Goal: Check status: Check status

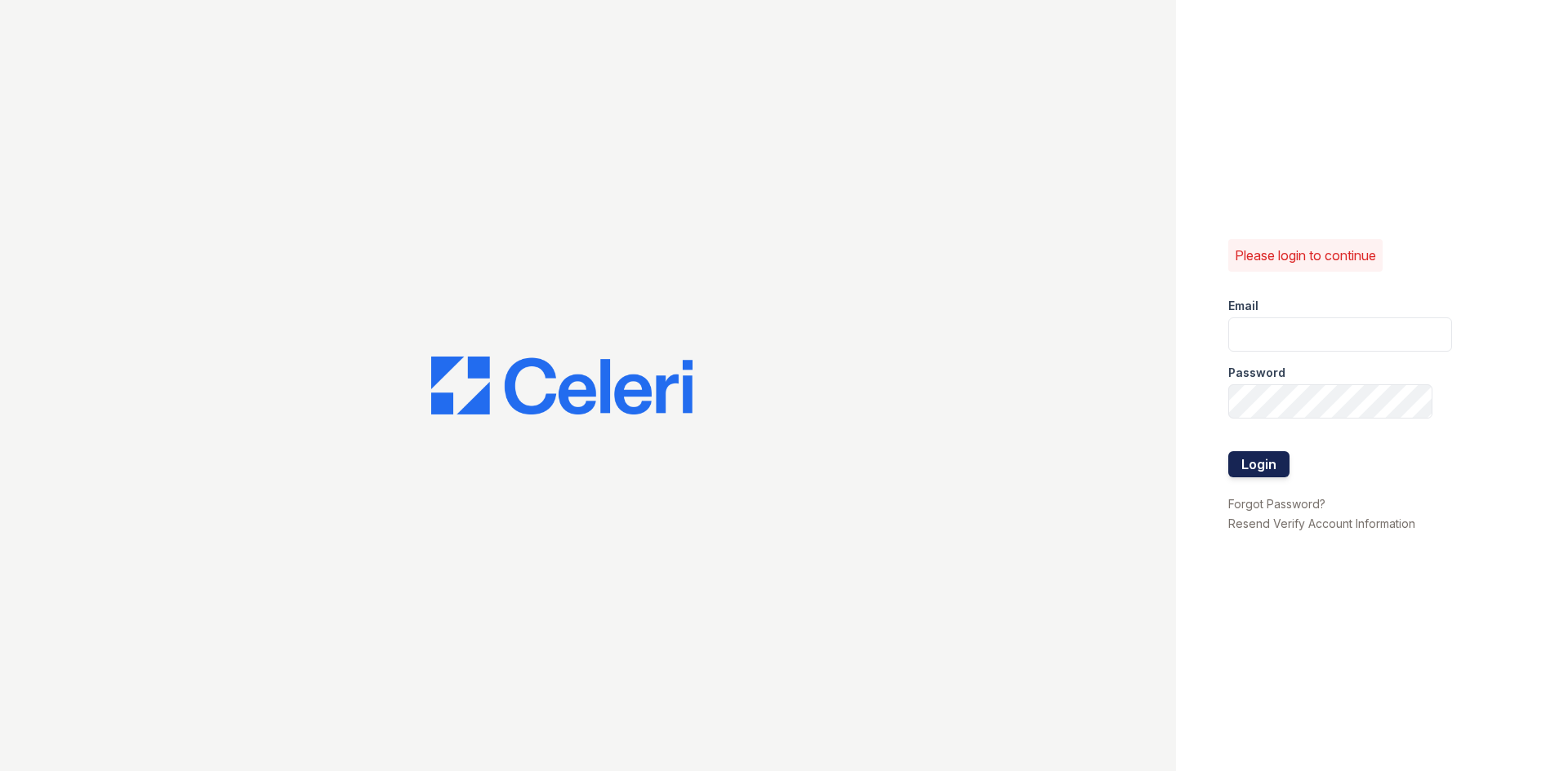
type input "[EMAIL_ADDRESS][DOMAIN_NAME]"
click at [1254, 464] on button "Login" at bounding box center [1258, 464] width 61 height 26
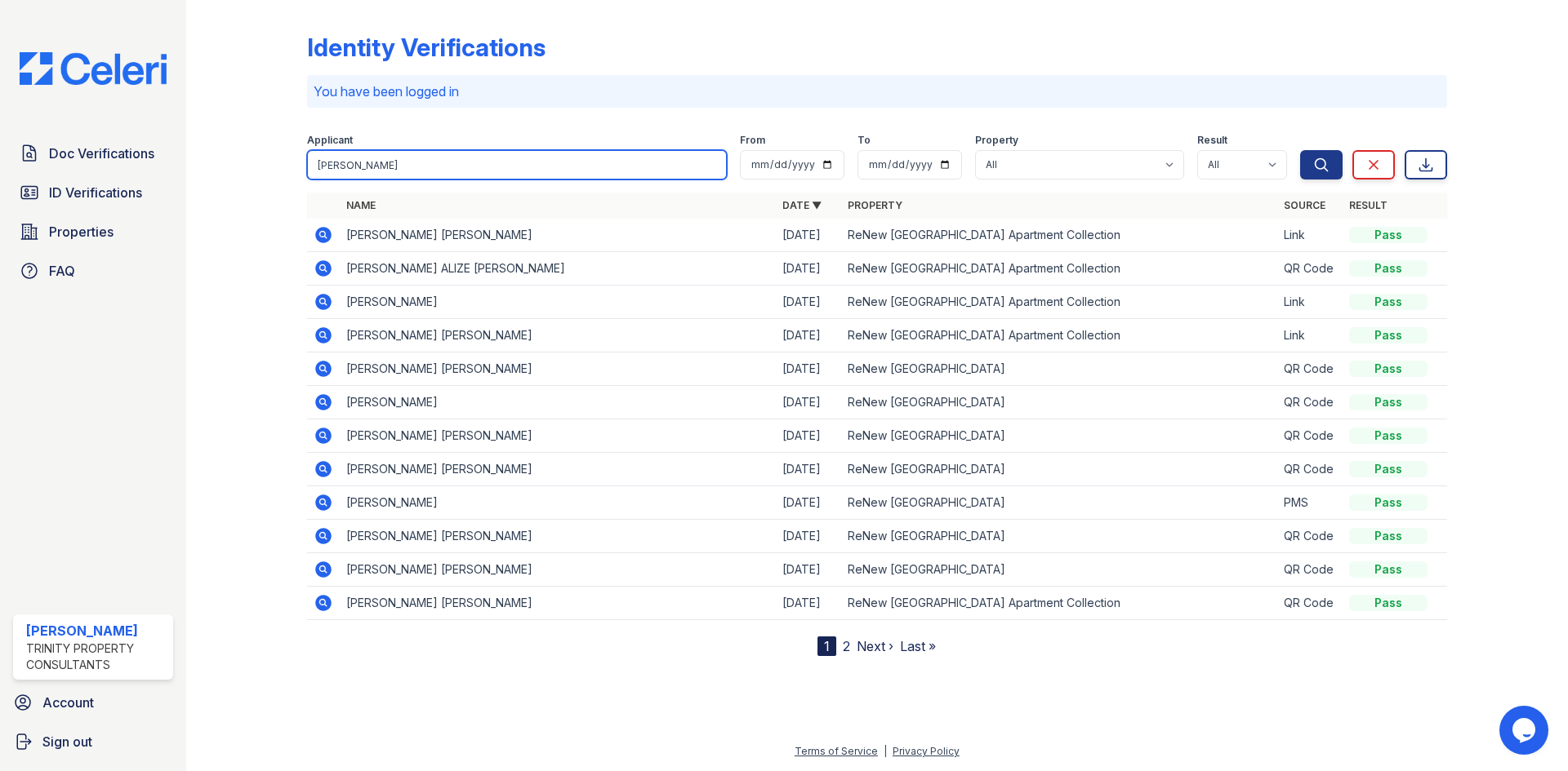
click at [556, 165] on input "alexis" at bounding box center [517, 164] width 420 height 29
type input "jack"
click at [1300, 150] on button "Search" at bounding box center [1321, 164] width 43 height 29
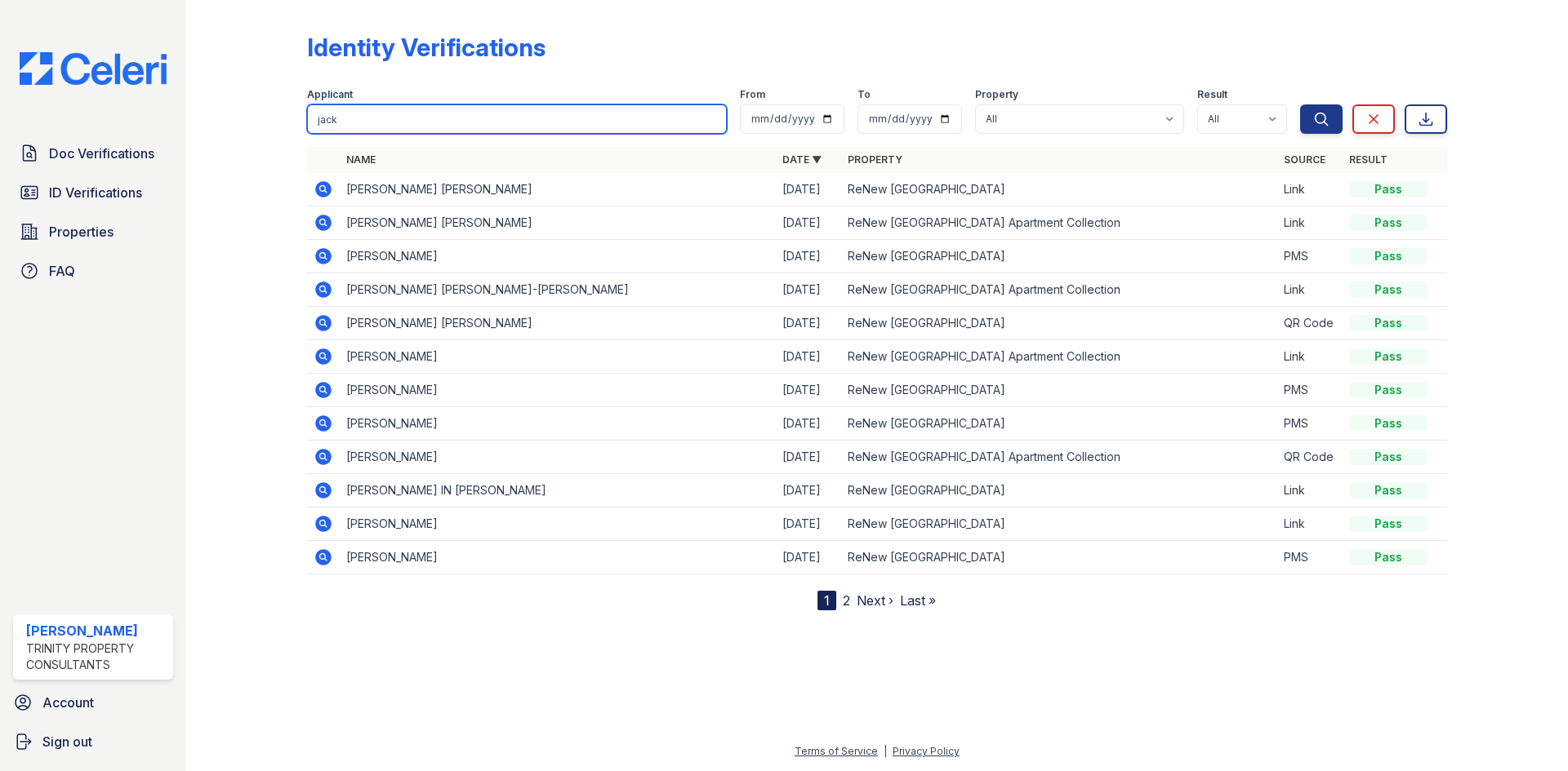
click at [484, 124] on input "jack" at bounding box center [517, 119] width 420 height 29
type input "daniel"
click at [1300, 105] on button "Search" at bounding box center [1321, 119] width 43 height 29
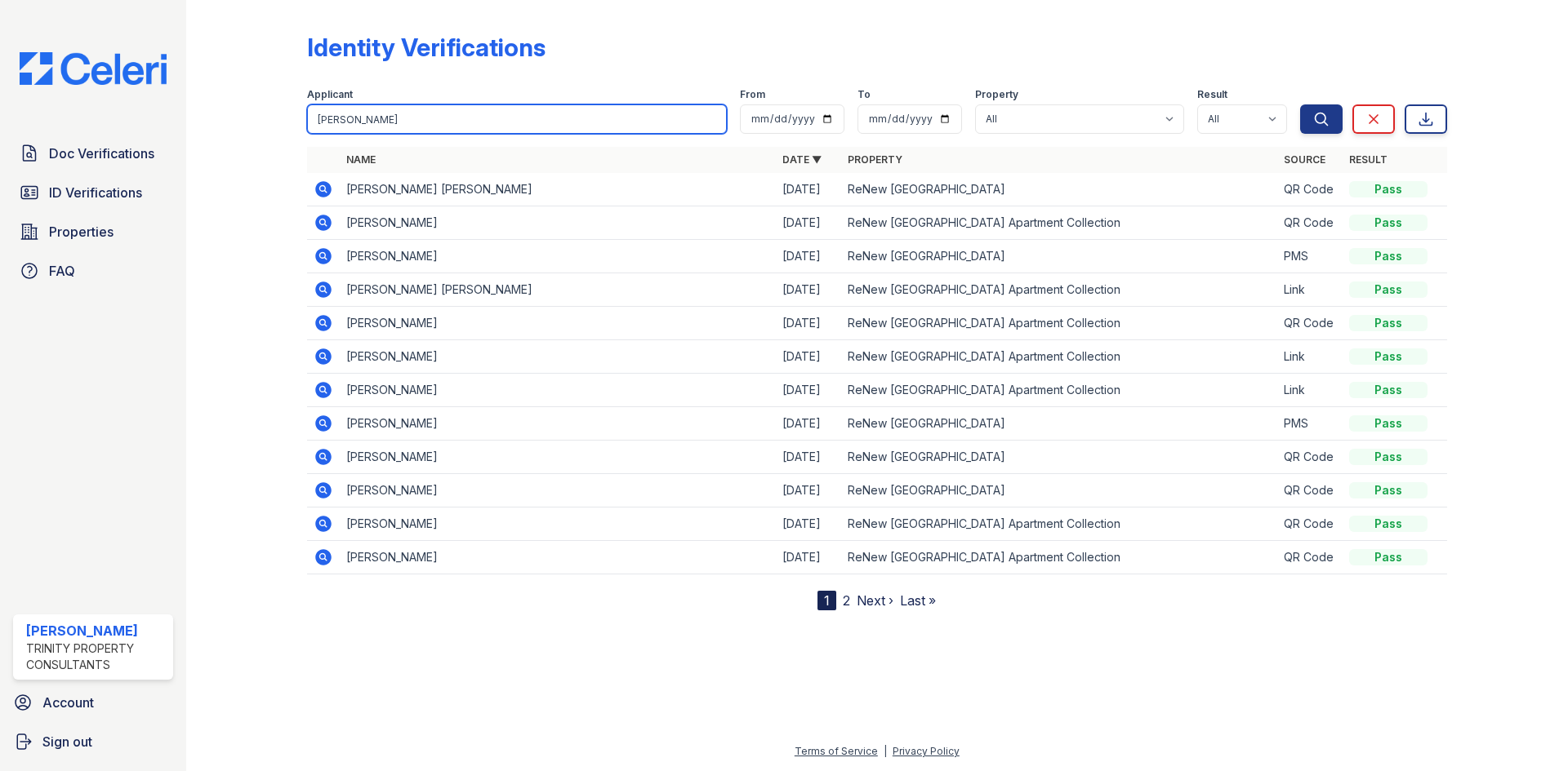
click at [356, 122] on input "daniel" at bounding box center [517, 119] width 420 height 29
type input "nitz"
click at [1300, 105] on button "Search" at bounding box center [1321, 119] width 43 height 29
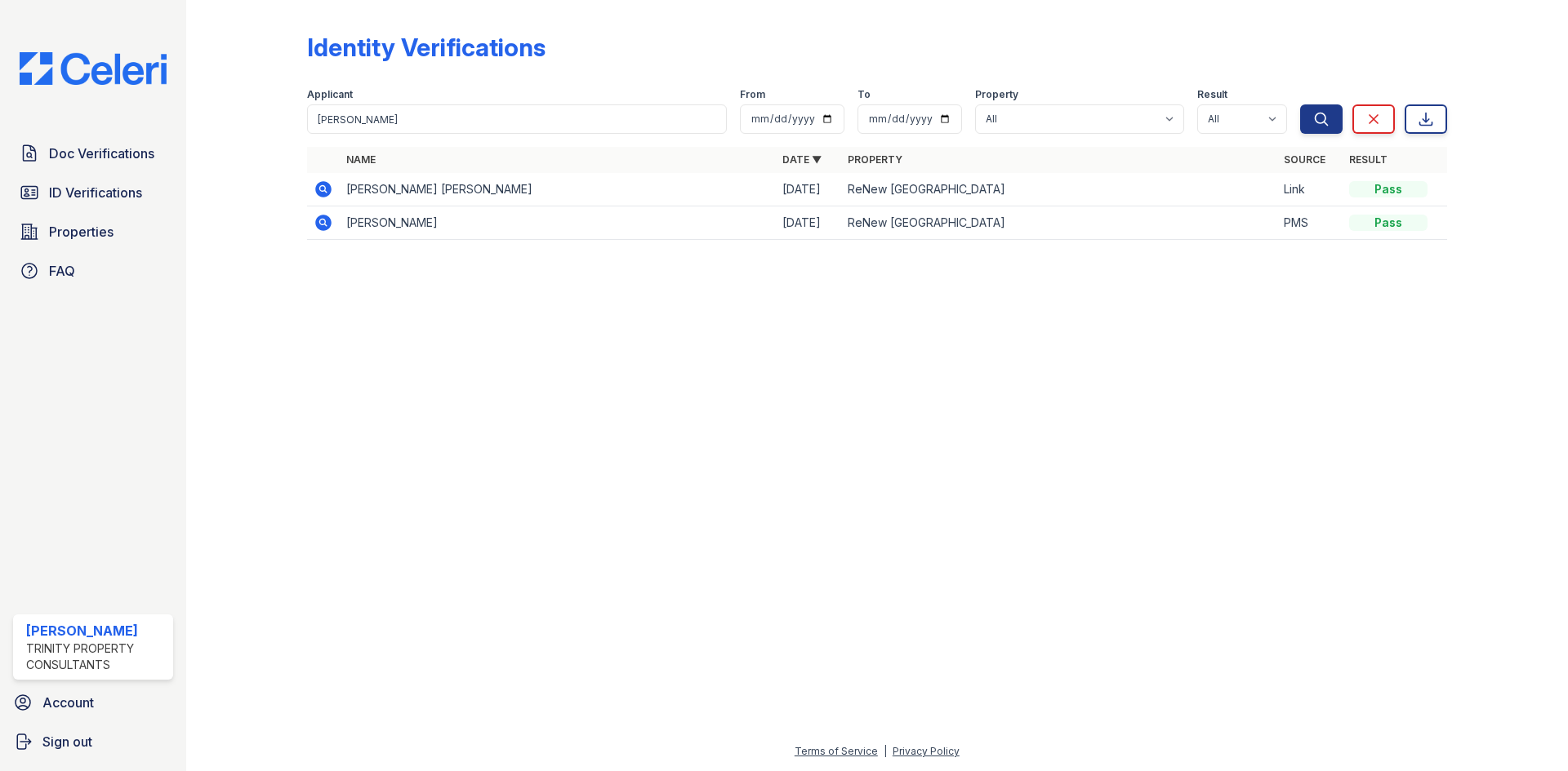
click at [113, 121] on div "Doc Verifications ID Verifications Properties FAQ Tatum Gibson Trinity Property…" at bounding box center [93, 385] width 186 height 771
click at [114, 151] on span "Doc Verifications" at bounding box center [101, 153] width 106 height 19
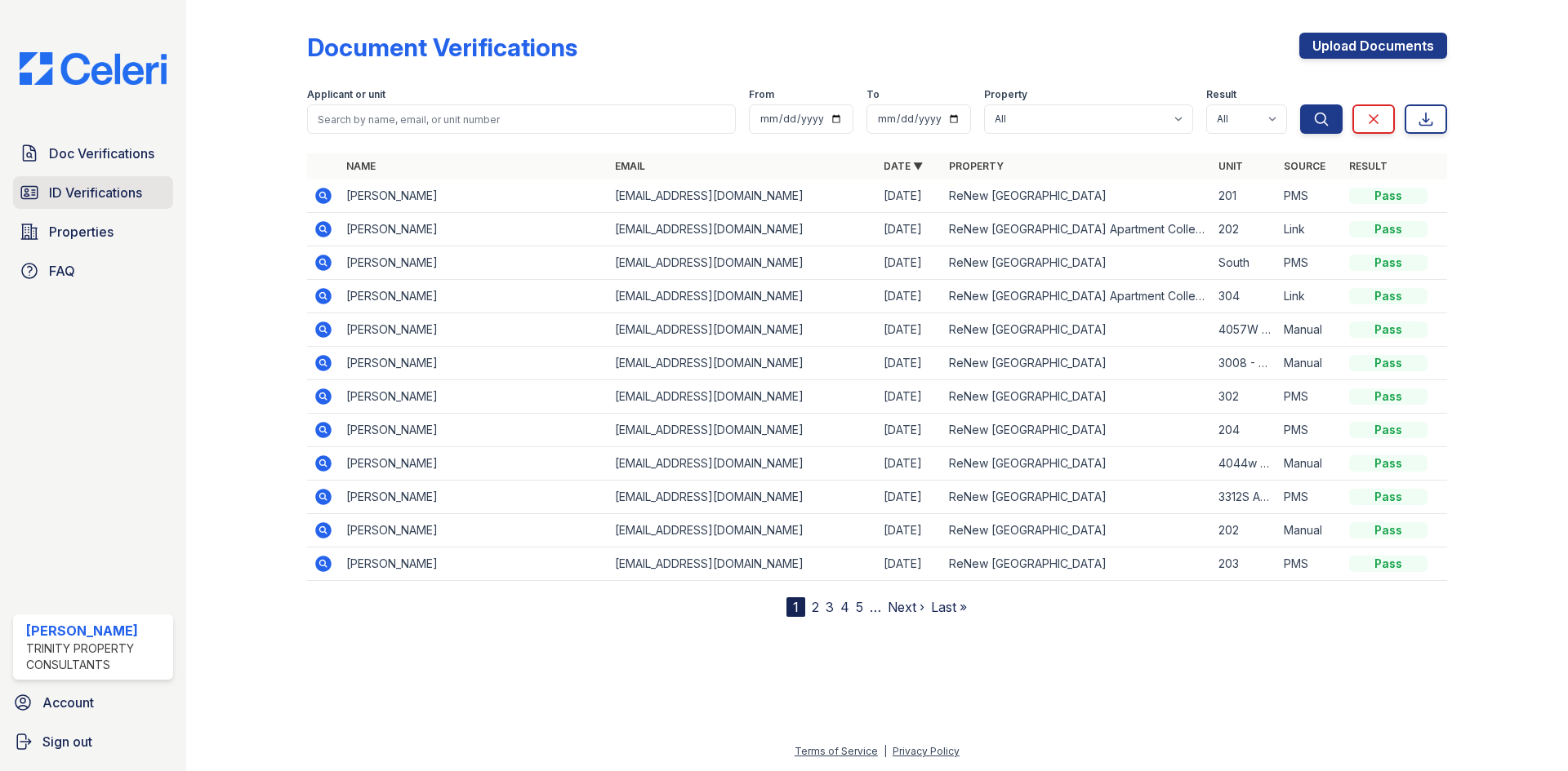
click at [124, 186] on span "ID Verifications" at bounding box center [95, 192] width 93 height 19
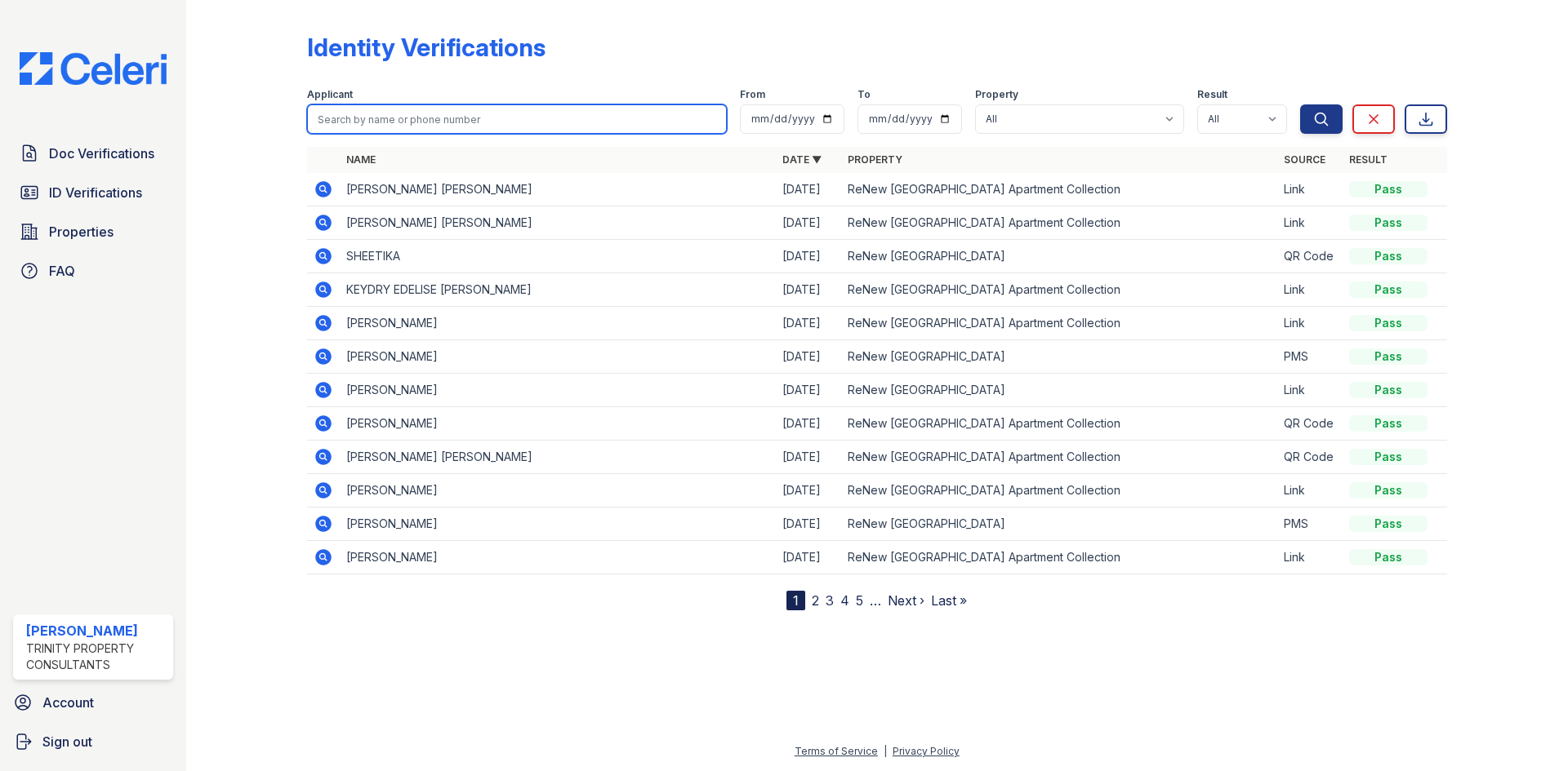
drag, startPoint x: 422, startPoint y: 125, endPoint x: 427, endPoint y: 115, distance: 11.2
click at [427, 115] on input "search" at bounding box center [517, 119] width 420 height 29
type input "nitz"
click at [1300, 105] on button "Search" at bounding box center [1321, 119] width 43 height 29
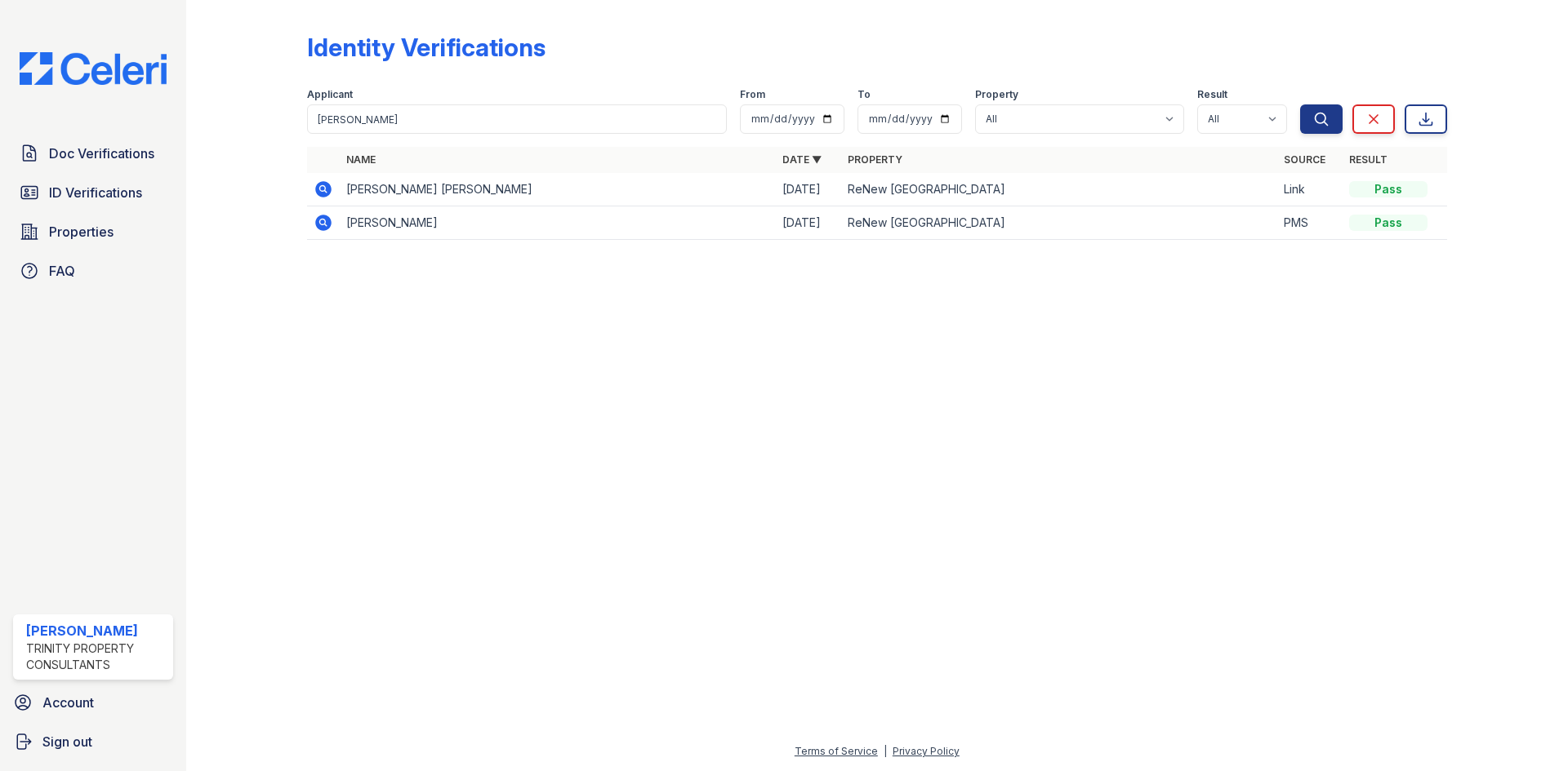
drag, startPoint x: 322, startPoint y: 175, endPoint x: 318, endPoint y: 187, distance: 12.6
click at [320, 182] on table "Name Date ▼ Property Source Result JACK WILLIAM MICHAEL NITZ 09/23/25 ReNew Woo…" at bounding box center [877, 193] width 1140 height 93
click at [318, 189] on icon at bounding box center [322, 188] width 16 height 16
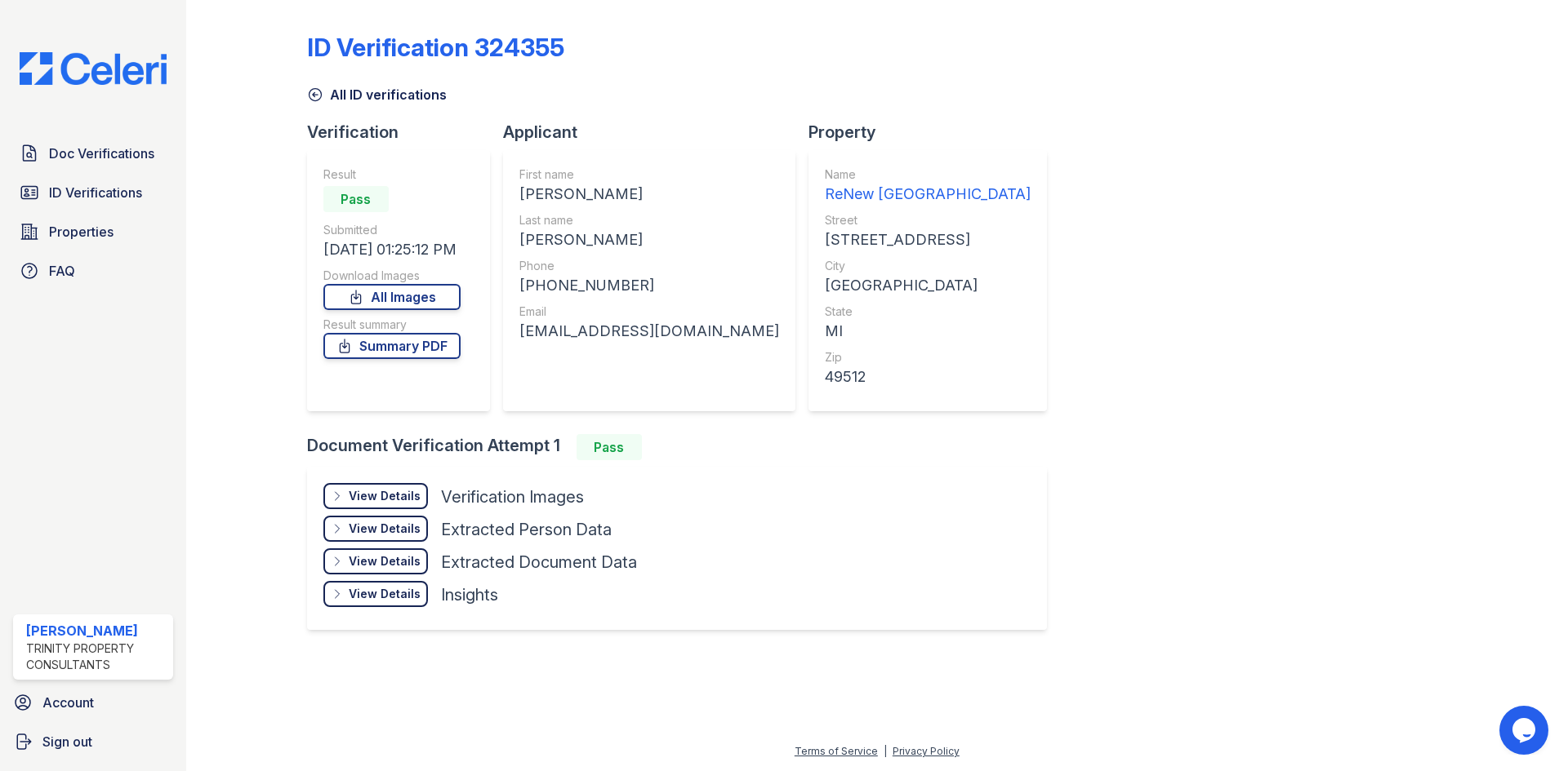
click at [376, 487] on div "View Details Details" at bounding box center [375, 496] width 105 height 26
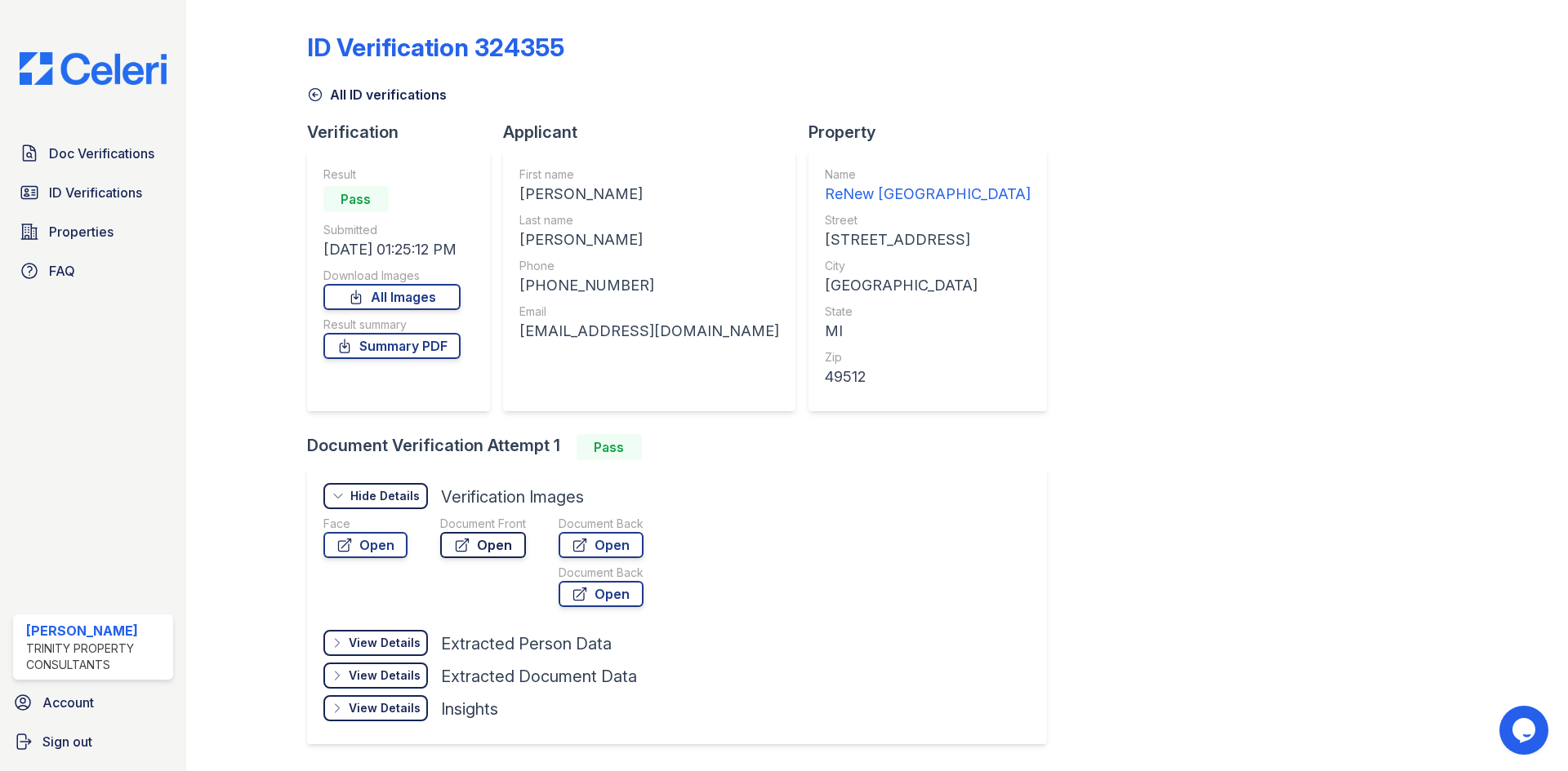
click at [458, 542] on icon at bounding box center [462, 544] width 16 height 16
click at [630, 542] on link "Open" at bounding box center [601, 545] width 85 height 26
click at [412, 342] on link "Summary PDF" at bounding box center [392, 346] width 137 height 26
